Goal: Information Seeking & Learning: Learn about a topic

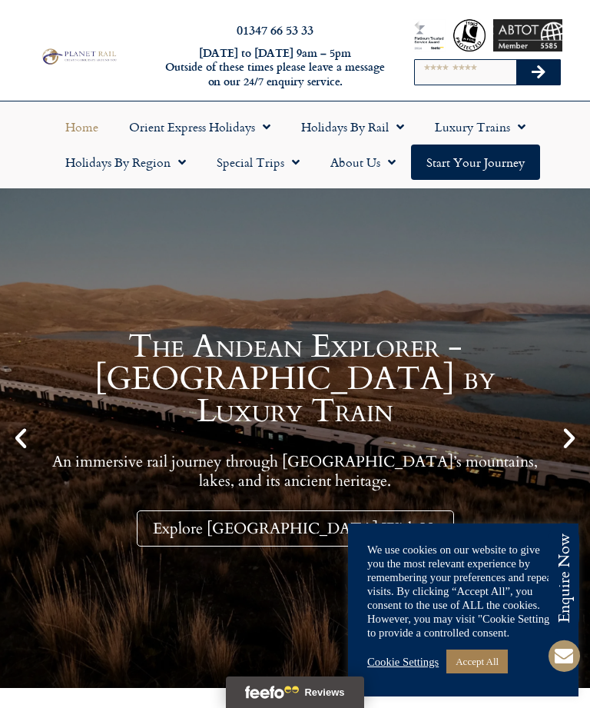
click at [529, 124] on link "Luxury Trains" at bounding box center [480, 126] width 121 height 35
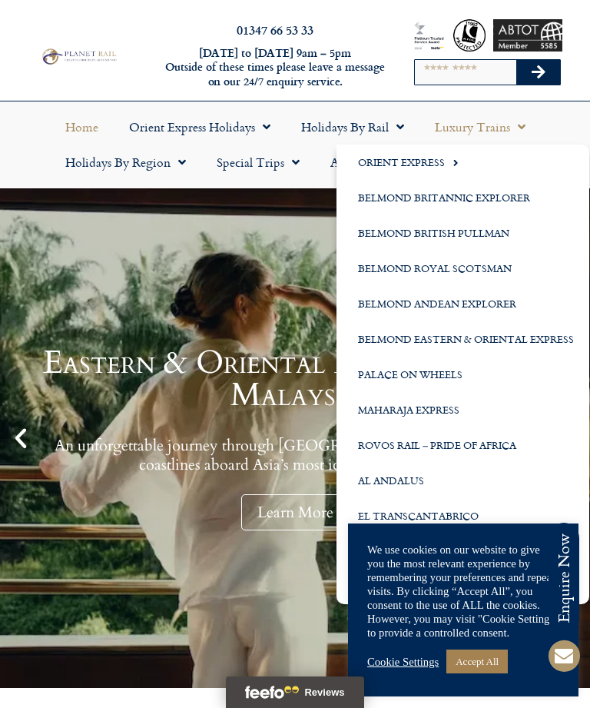
click at [446, 405] on link "Maharaja Express" at bounding box center [463, 409] width 253 height 35
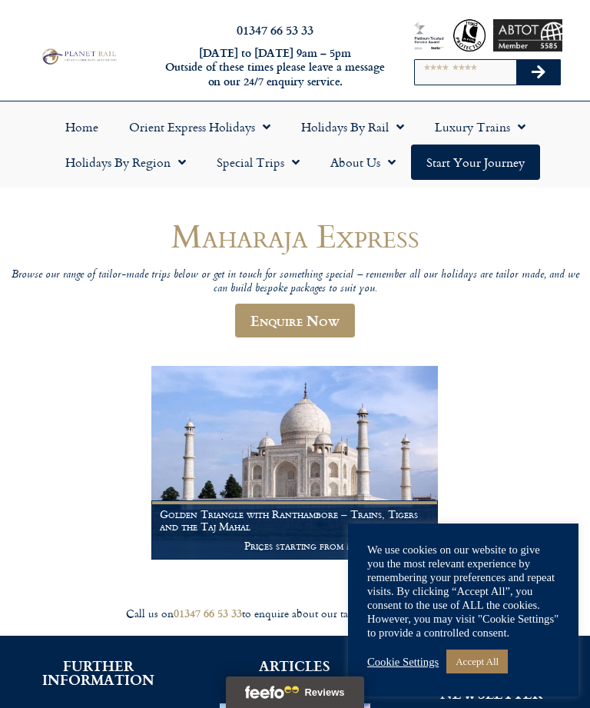
click at [503, 128] on link "Luxury Trains" at bounding box center [480, 126] width 121 height 35
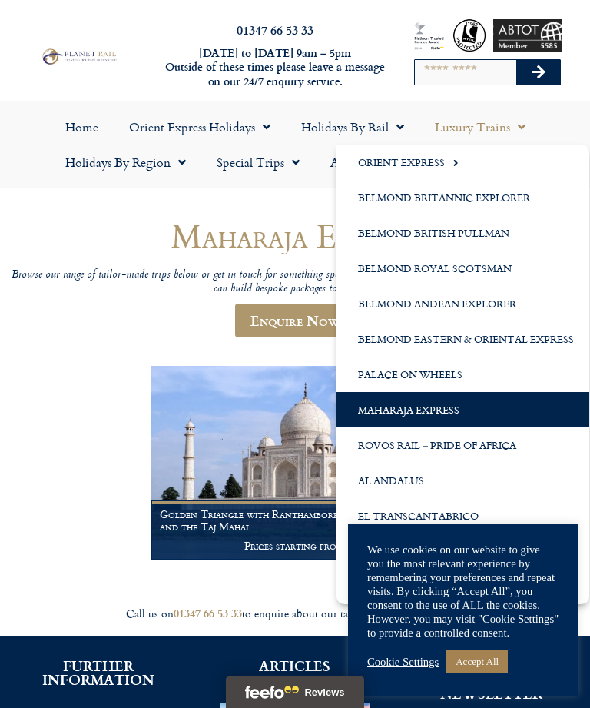
click at [464, 371] on link "Palace on Wheels" at bounding box center [463, 374] width 253 height 35
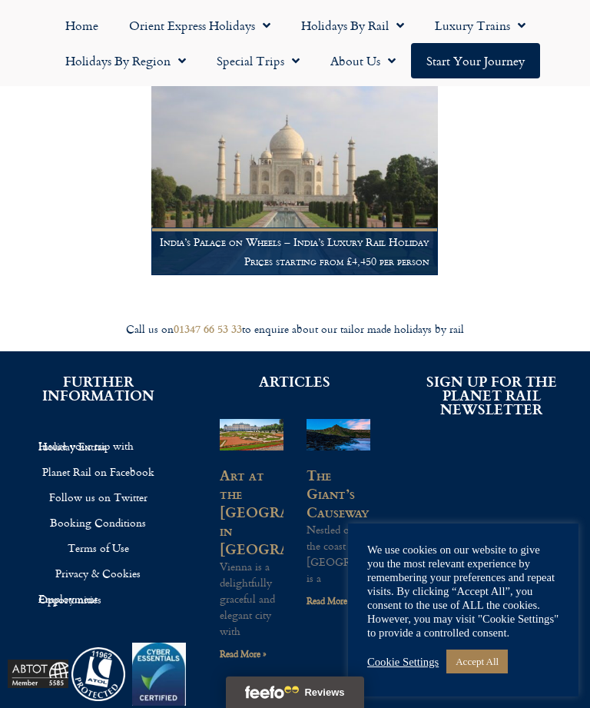
scroll to position [284, 0]
click at [481, 673] on link "Accept All" at bounding box center [476, 661] width 61 height 24
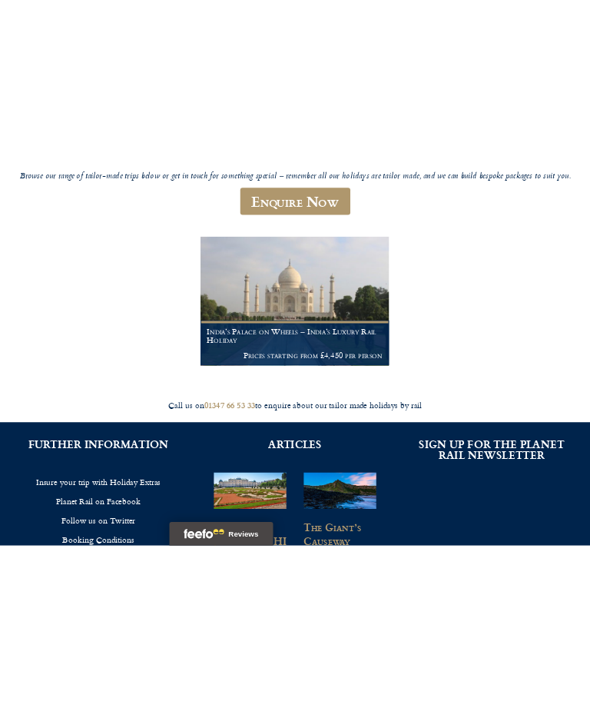
scroll to position [0, 0]
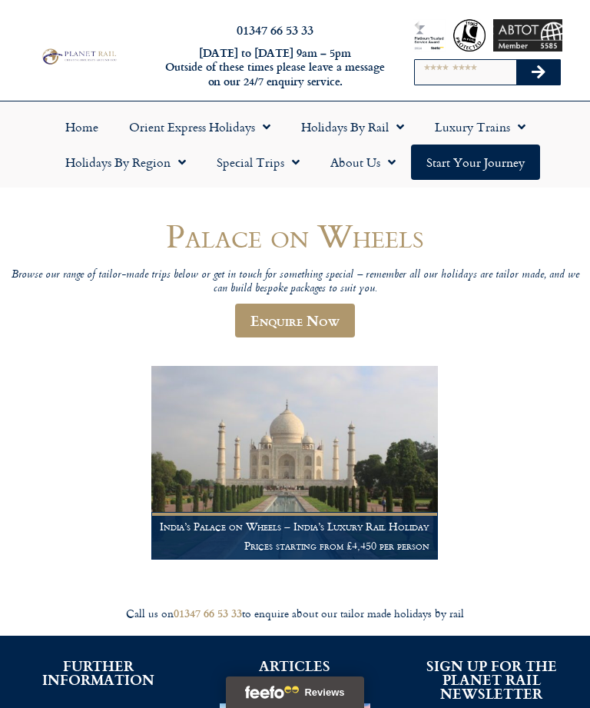
click at [387, 456] on img at bounding box center [294, 462] width 287 height 193
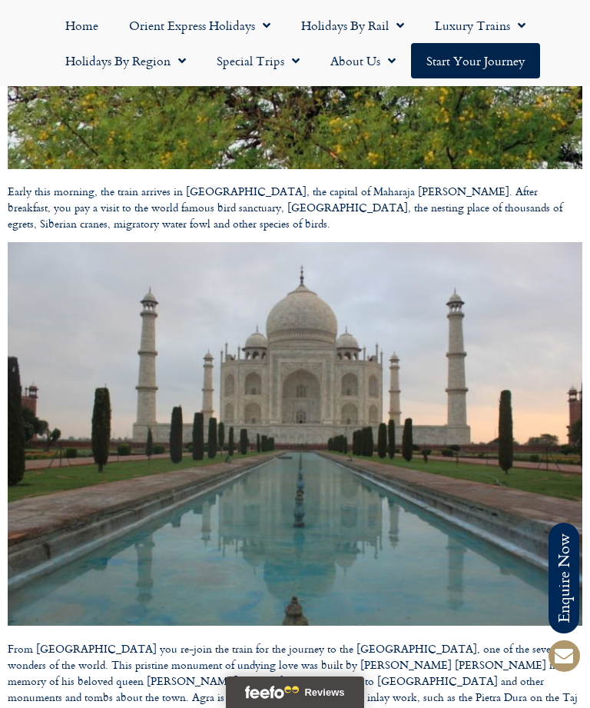
scroll to position [7205, 0]
click at [521, 23] on span "Menu" at bounding box center [517, 26] width 15 height 28
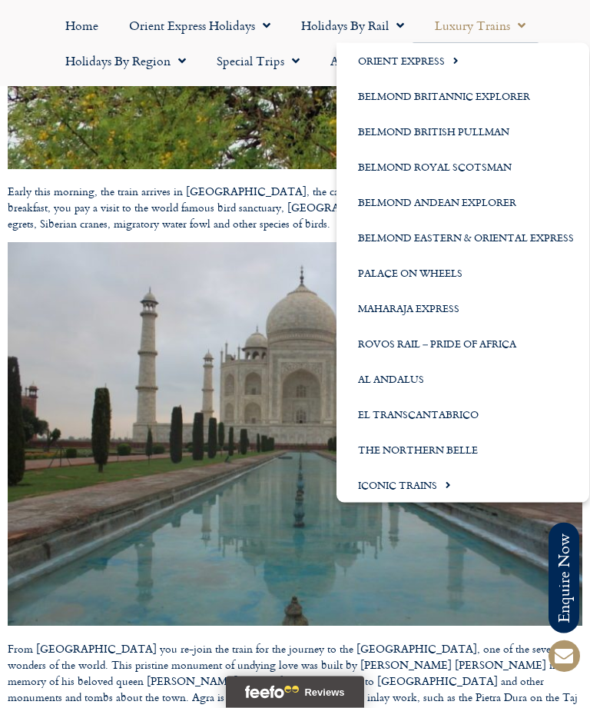
scroll to position [7205, 0]
click at [455, 305] on link "Maharaja Express" at bounding box center [463, 307] width 253 height 35
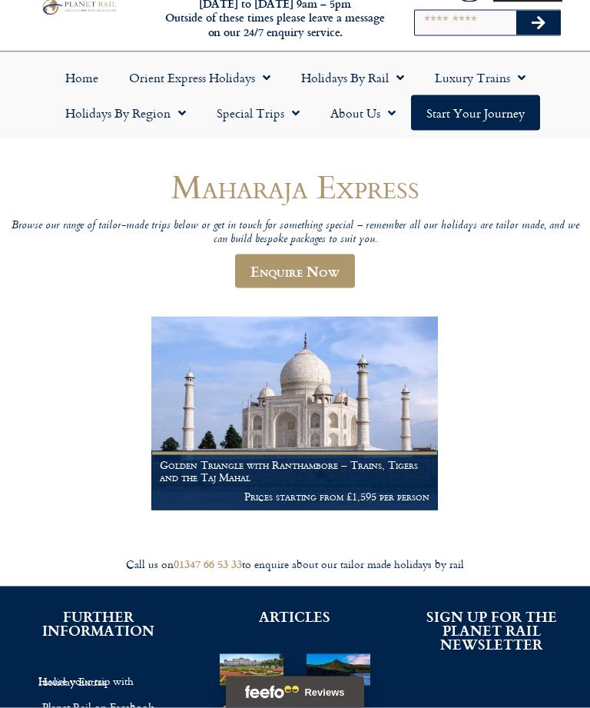
scroll to position [50, 0]
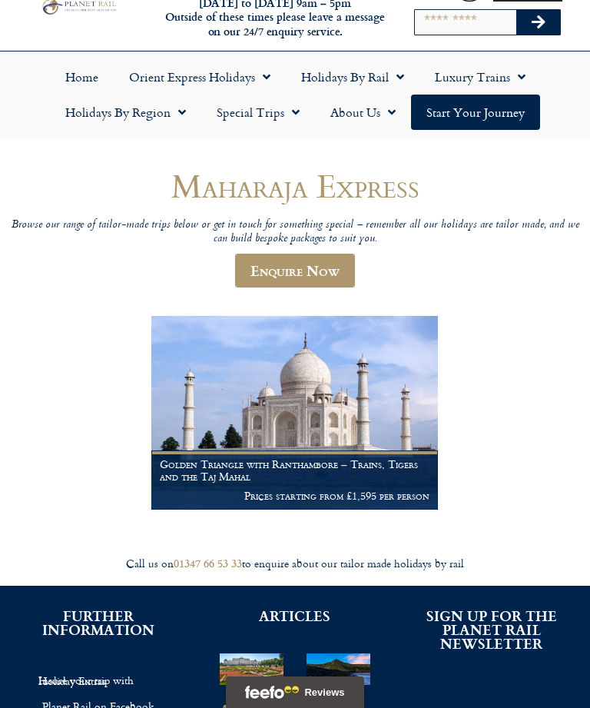
click at [400, 391] on img at bounding box center [294, 412] width 287 height 193
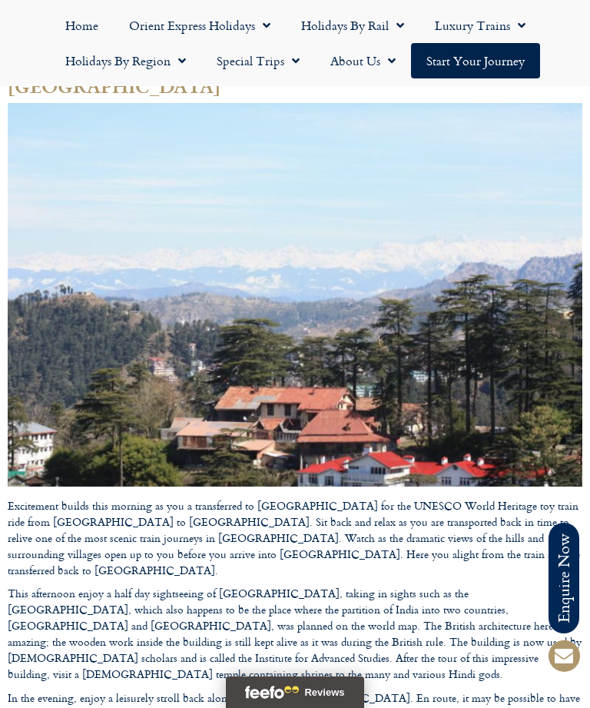
scroll to position [7355, 0]
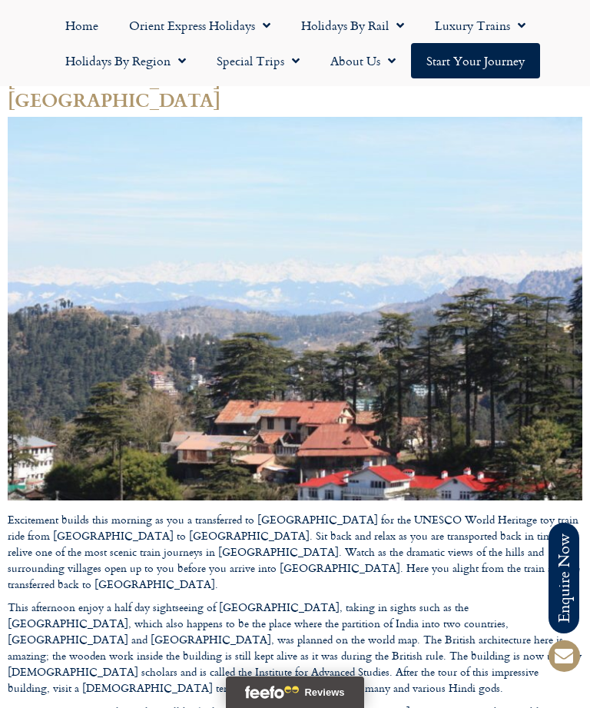
click at [524, 22] on span "Menu" at bounding box center [517, 26] width 15 height 28
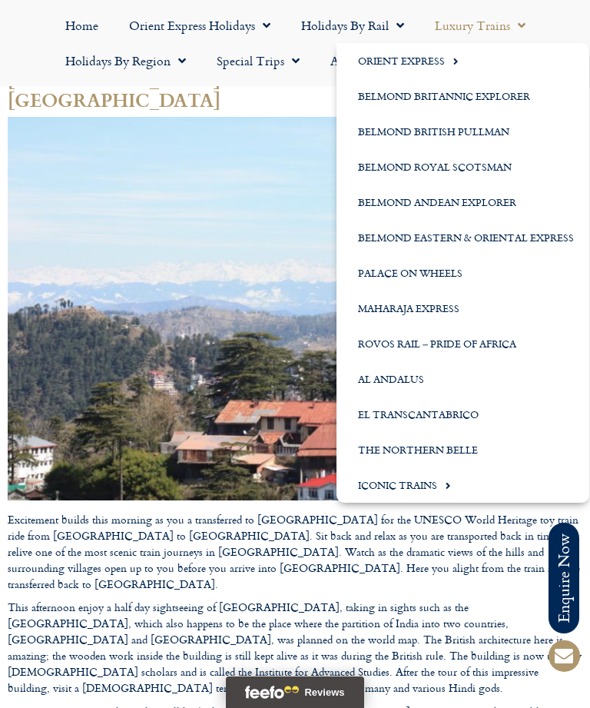
click at [450, 484] on span "Menu" at bounding box center [444, 485] width 14 height 25
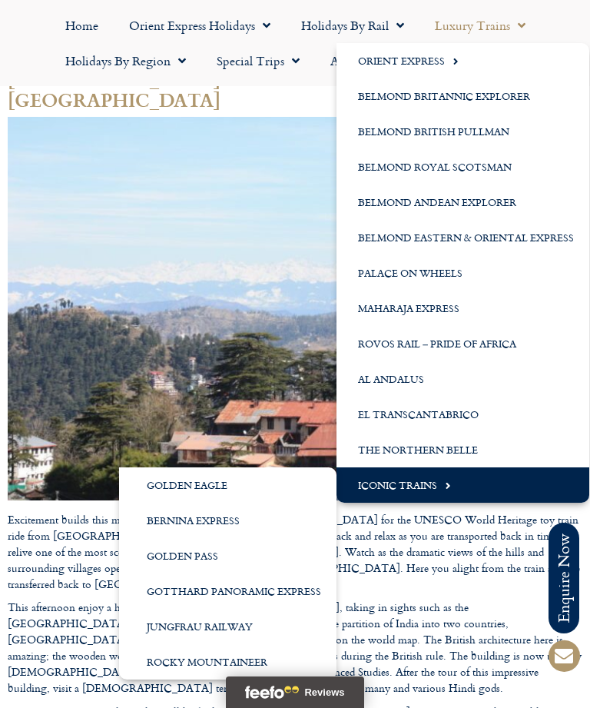
click at [566, 236] on link "Belmond Eastern & Oriental Express" at bounding box center [463, 237] width 253 height 35
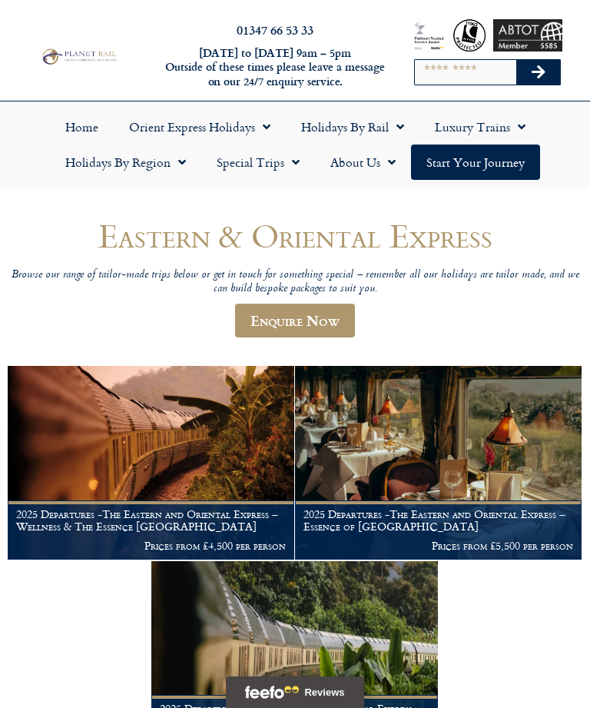
click at [276, 164] on link "Special Trips" at bounding box center [258, 161] width 114 height 35
click at [301, 204] on link "Latest Experiences" at bounding box center [275, 197] width 149 height 35
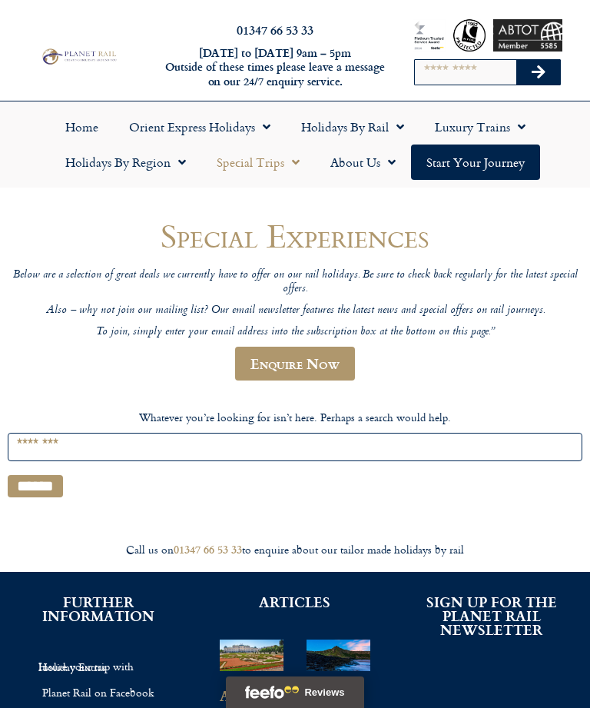
click at [257, 124] on span "Menu" at bounding box center [262, 127] width 15 height 28
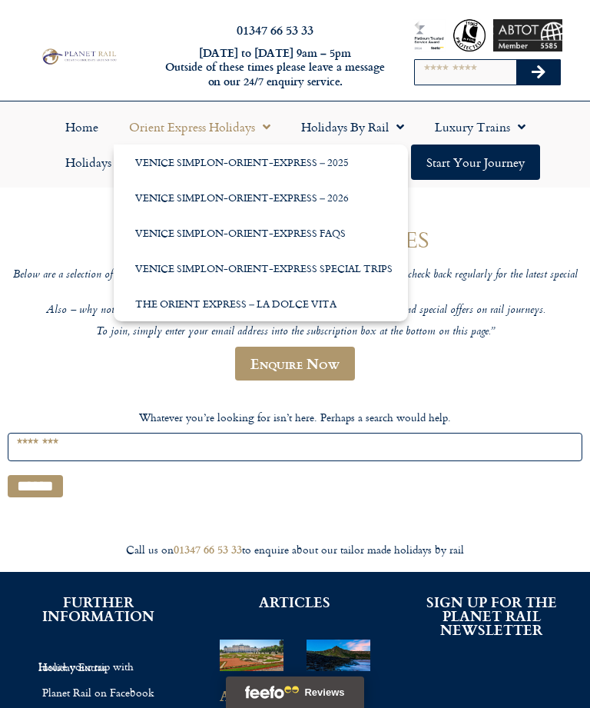
click at [375, 268] on link "Venice Simplon-Orient-Express Special Trips" at bounding box center [261, 268] width 294 height 35
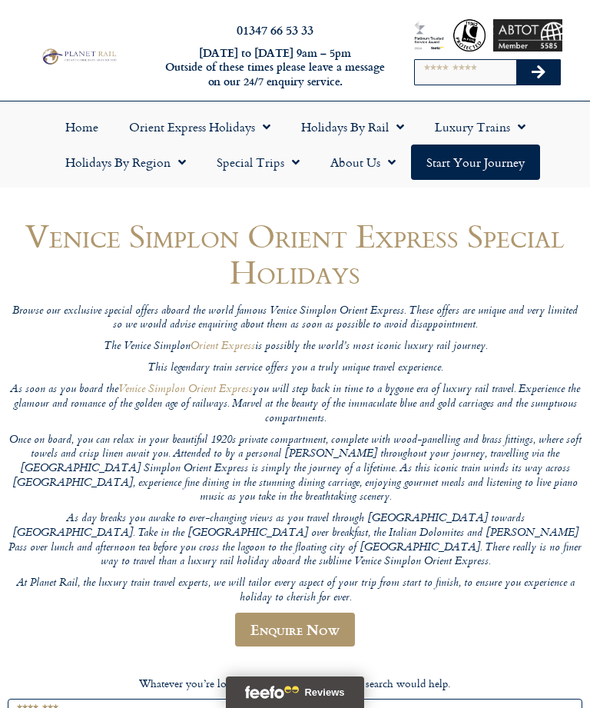
click at [250, 126] on link "Orient Express Holidays" at bounding box center [200, 126] width 172 height 35
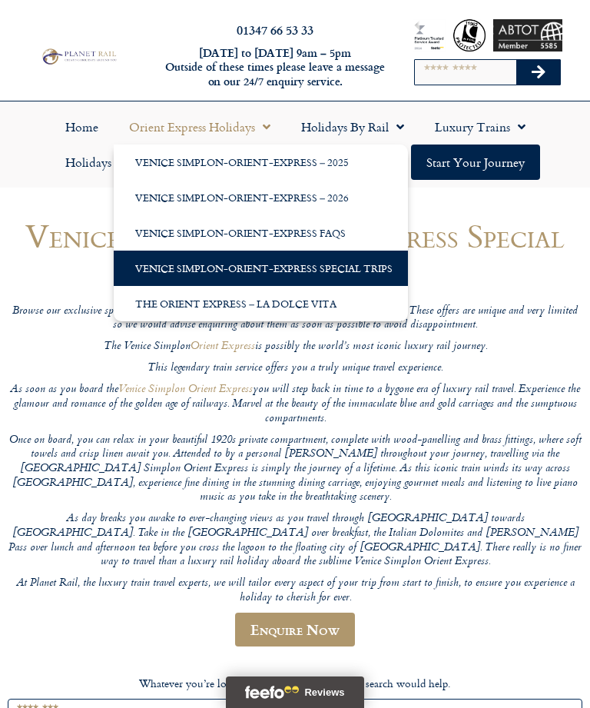
click at [346, 202] on link "Venice Simplon-Orient-Express – 2026" at bounding box center [261, 197] width 294 height 35
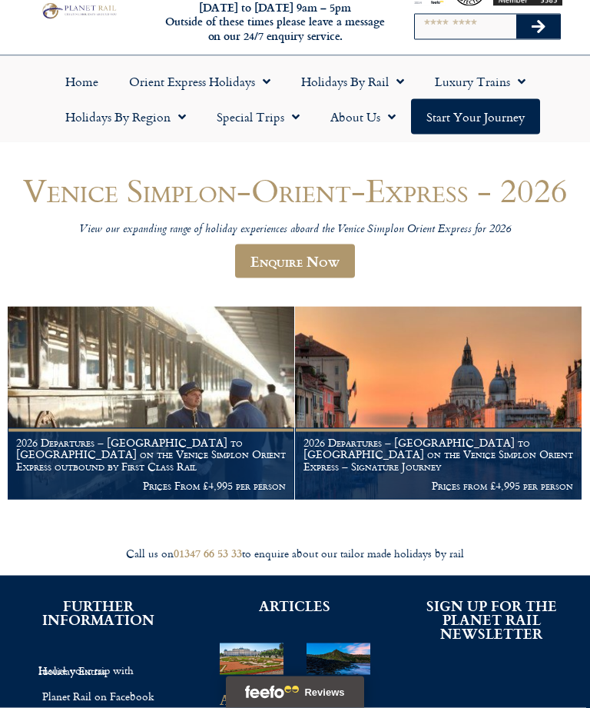
scroll to position [46, 0]
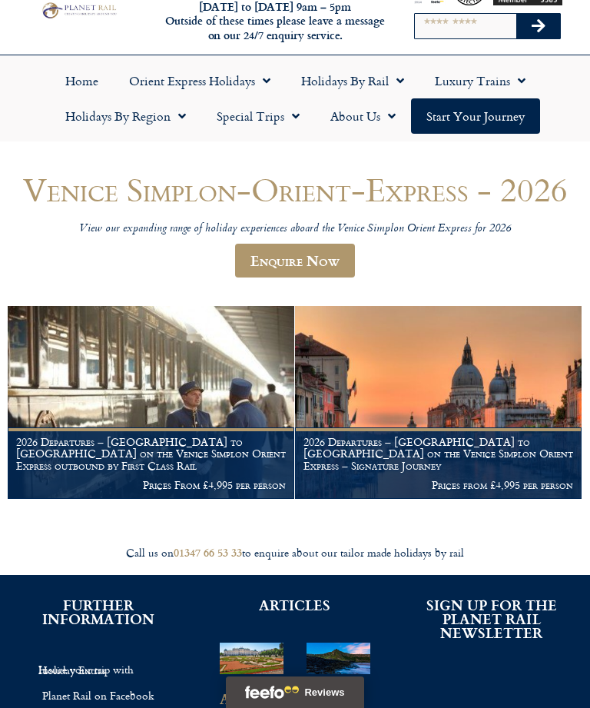
click at [511, 400] on img at bounding box center [438, 402] width 287 height 193
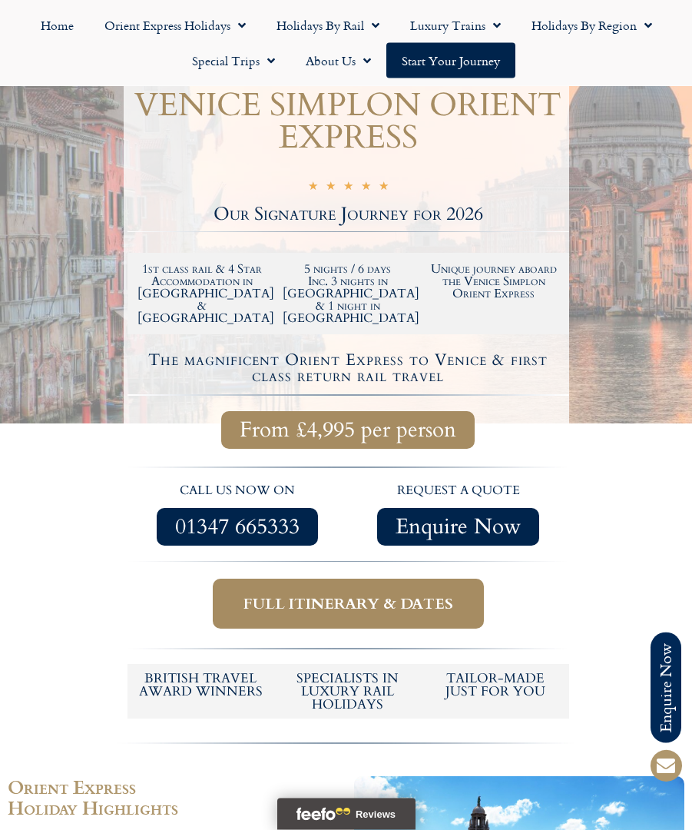
scroll to position [314, 0]
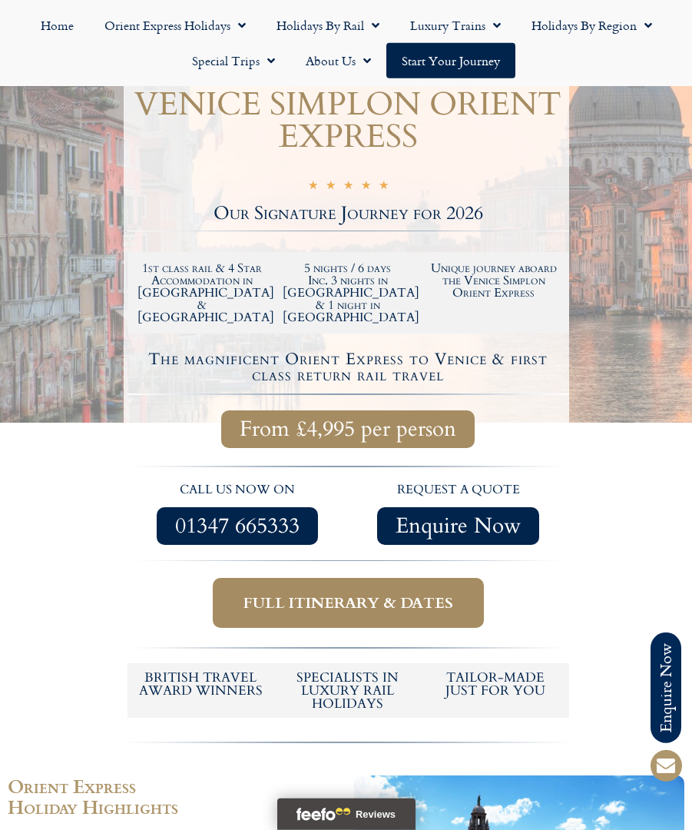
click at [415, 593] on span "Full itinerary & dates" at bounding box center [349, 602] width 210 height 19
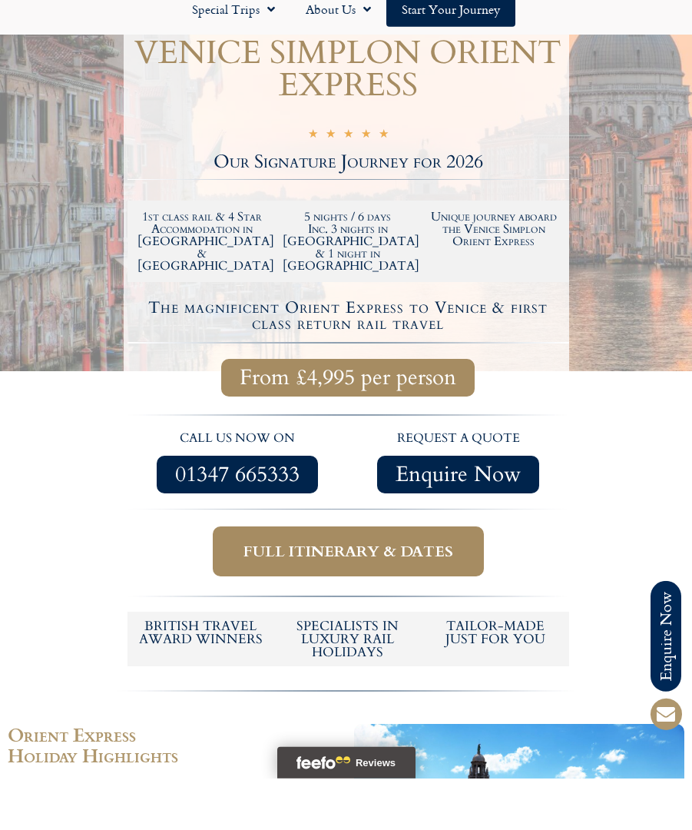
scroll to position [371, 0]
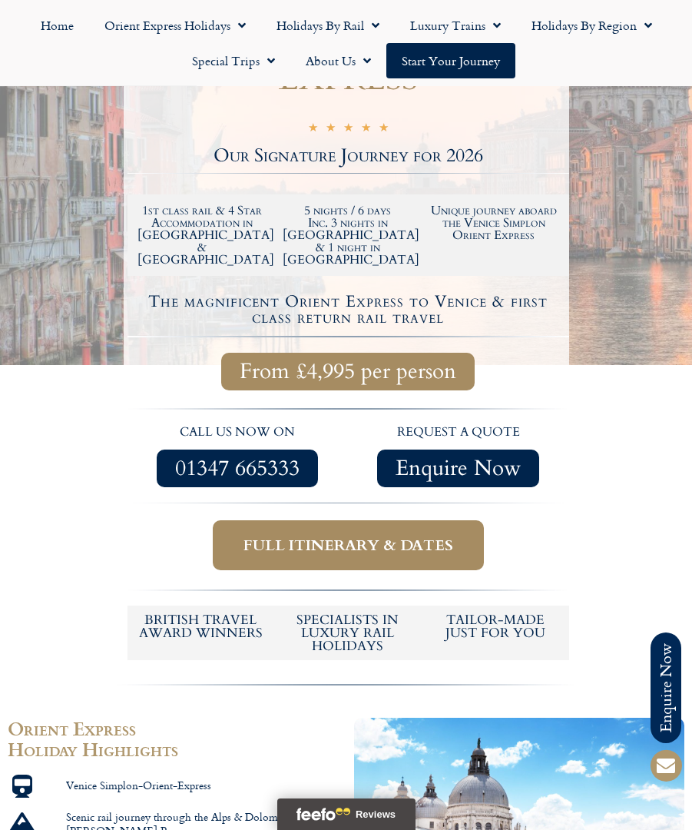
click at [398, 536] on span "Full itinerary & dates" at bounding box center [349, 545] width 210 height 19
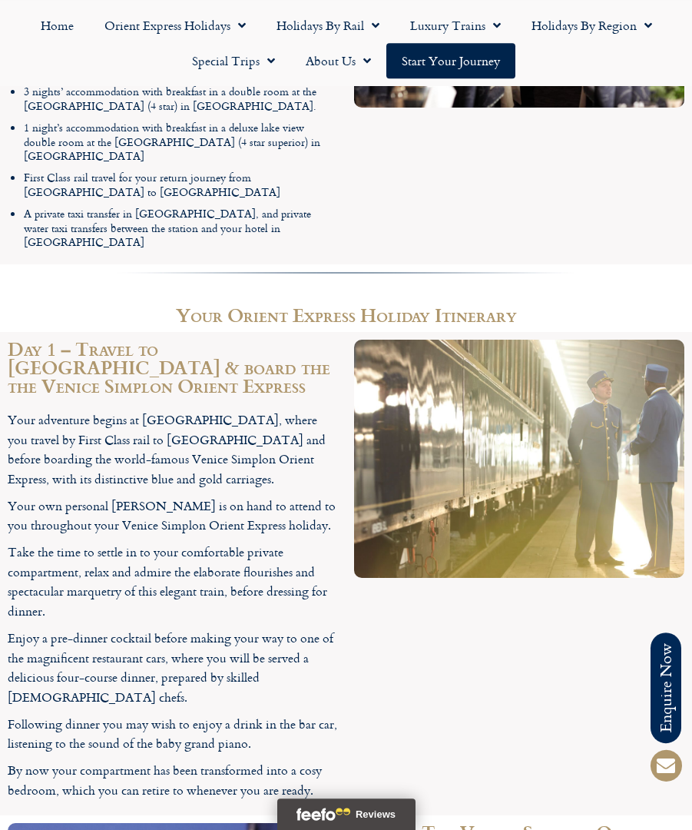
scroll to position [2250, 0]
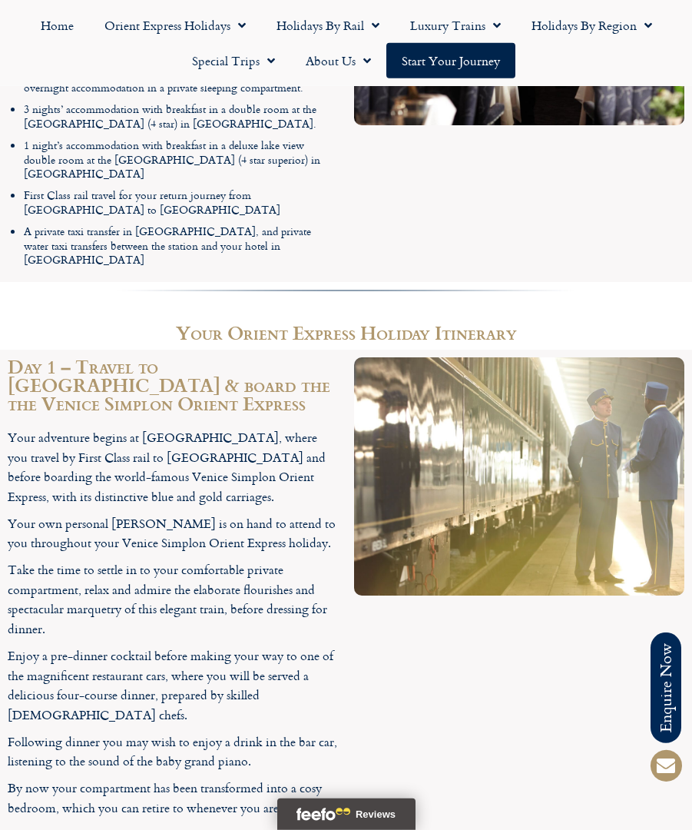
click at [589, 25] on link "Holidays by Region" at bounding box center [591, 25] width 151 height 35
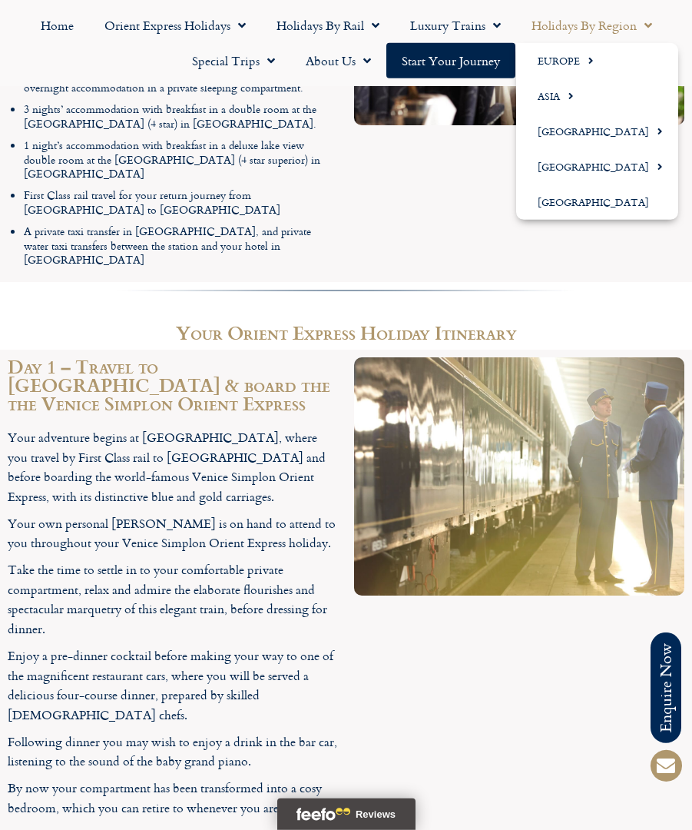
click at [461, 33] on link "Luxury Trains" at bounding box center [455, 25] width 121 height 35
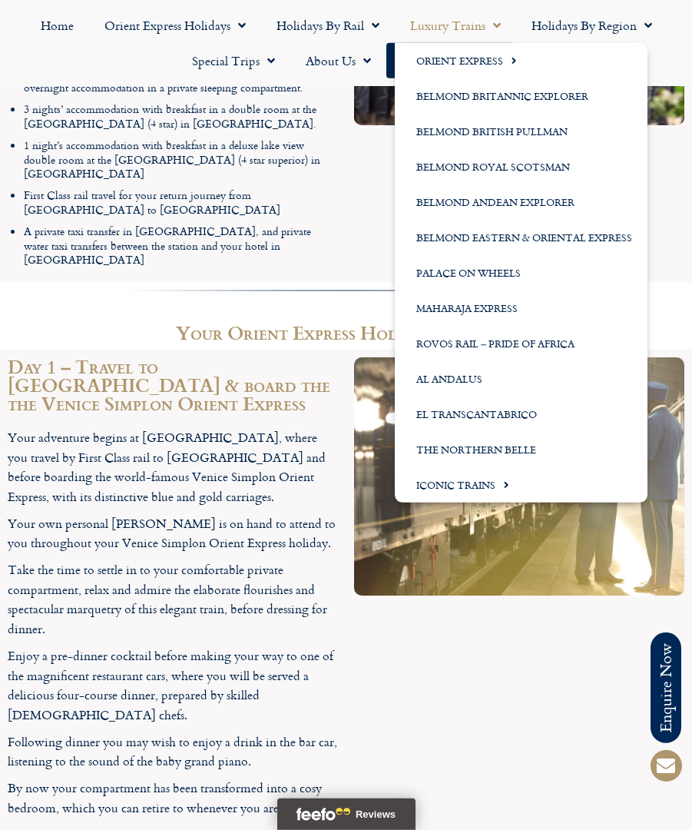
click at [474, 14] on link "Luxury Trains" at bounding box center [455, 25] width 121 height 35
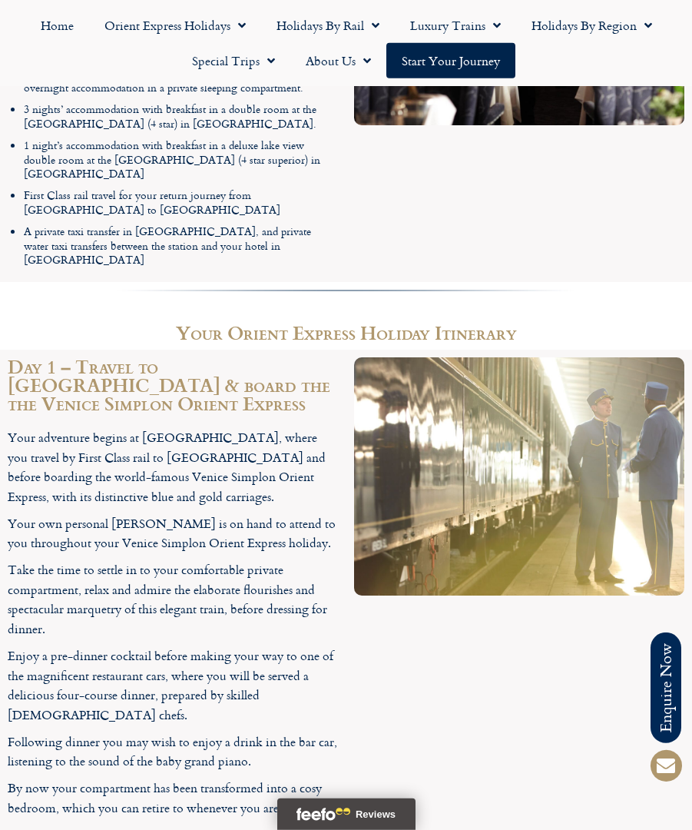
click at [483, 17] on link "Luxury Trains" at bounding box center [455, 25] width 121 height 35
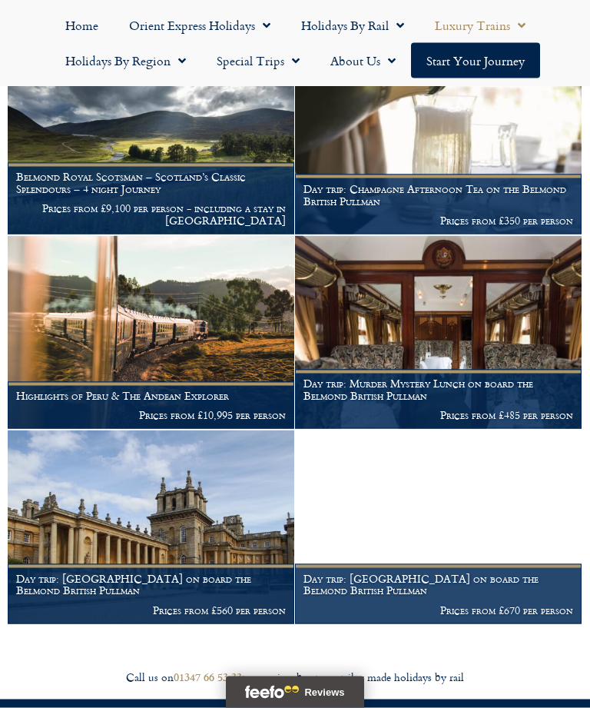
scroll to position [3067, 0]
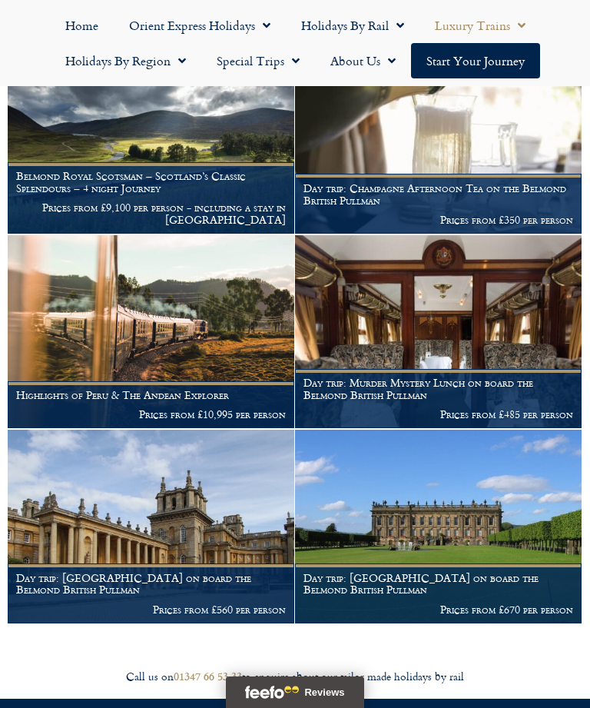
click at [88, 314] on img at bounding box center [151, 331] width 287 height 193
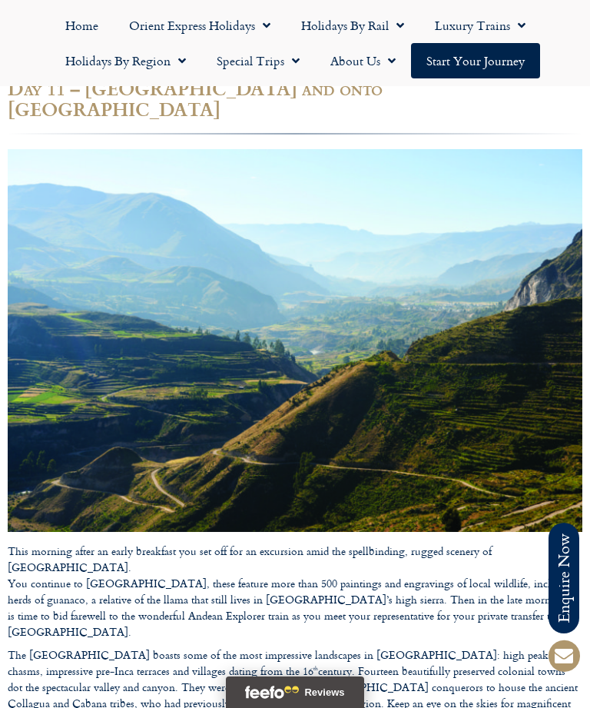
scroll to position [8032, 0]
